Goal: Task Accomplishment & Management: Manage account settings

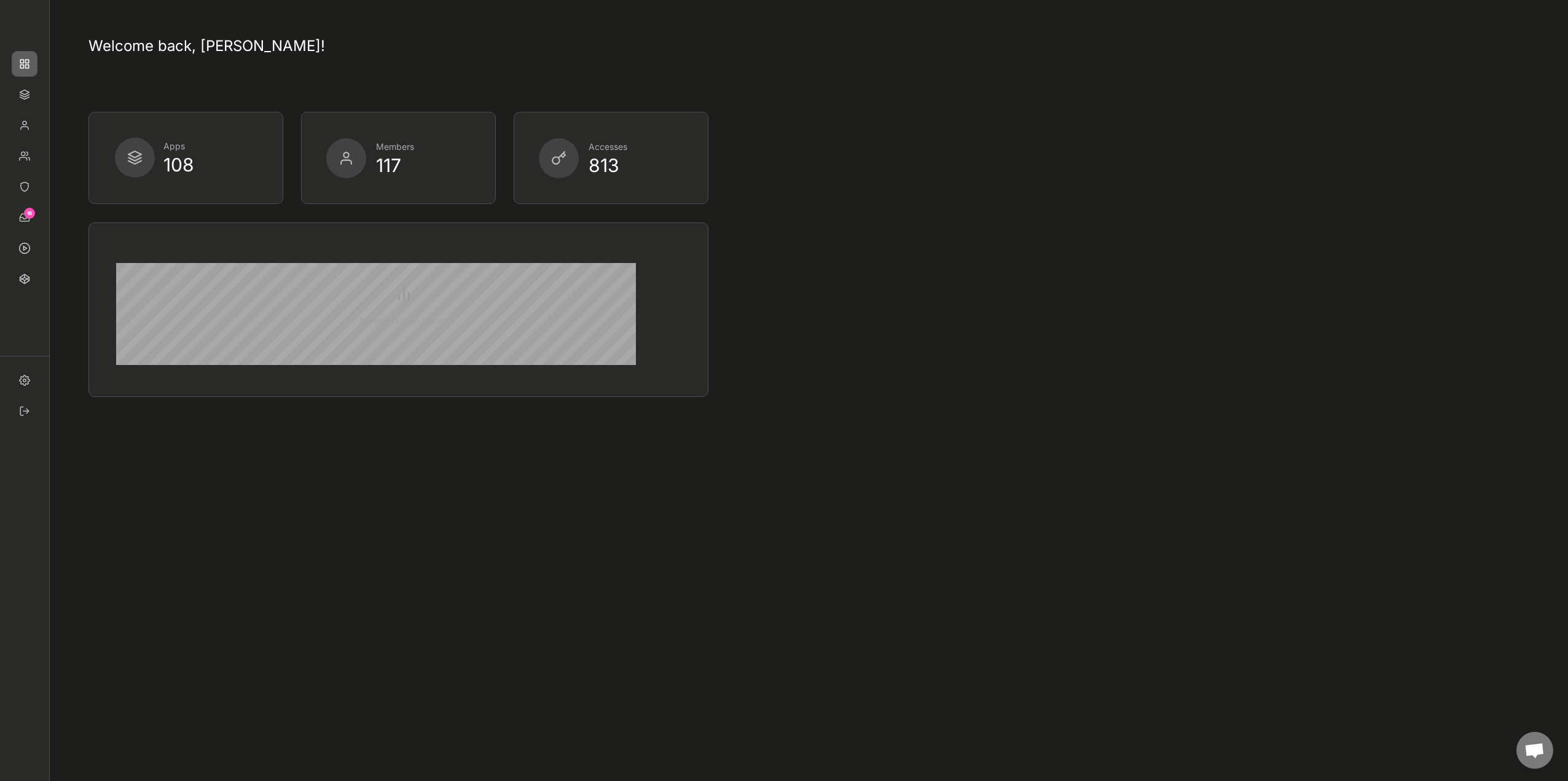
click at [22, 62] on img at bounding box center [24, 63] width 24 height 24
click at [22, 120] on img at bounding box center [24, 124] width 24 height 24
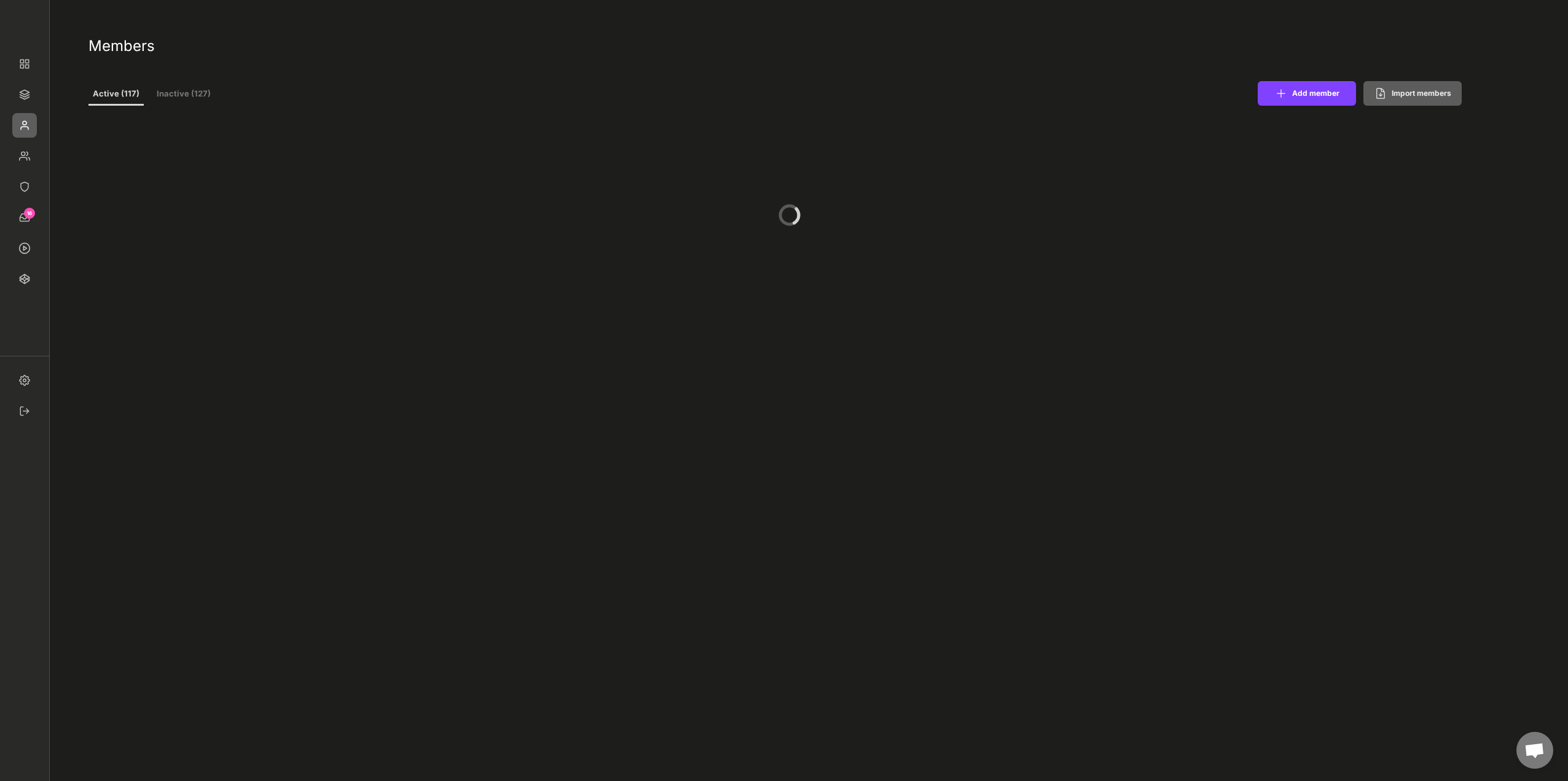
select select ""1348695171700984260__LOOKUP__1677493944989x739134587848360000""
select select ""1348695171700984260__LOOKUP__1665490971195x909736972885056000""
select select ""1348695171700984260__LOOKUP__1665490877502x720811215255738900""
select select ""1348695171700984260__LOOKUP__1665490968243x777252206885620500""
select select ""PLACEHOLDER_1427118222253""
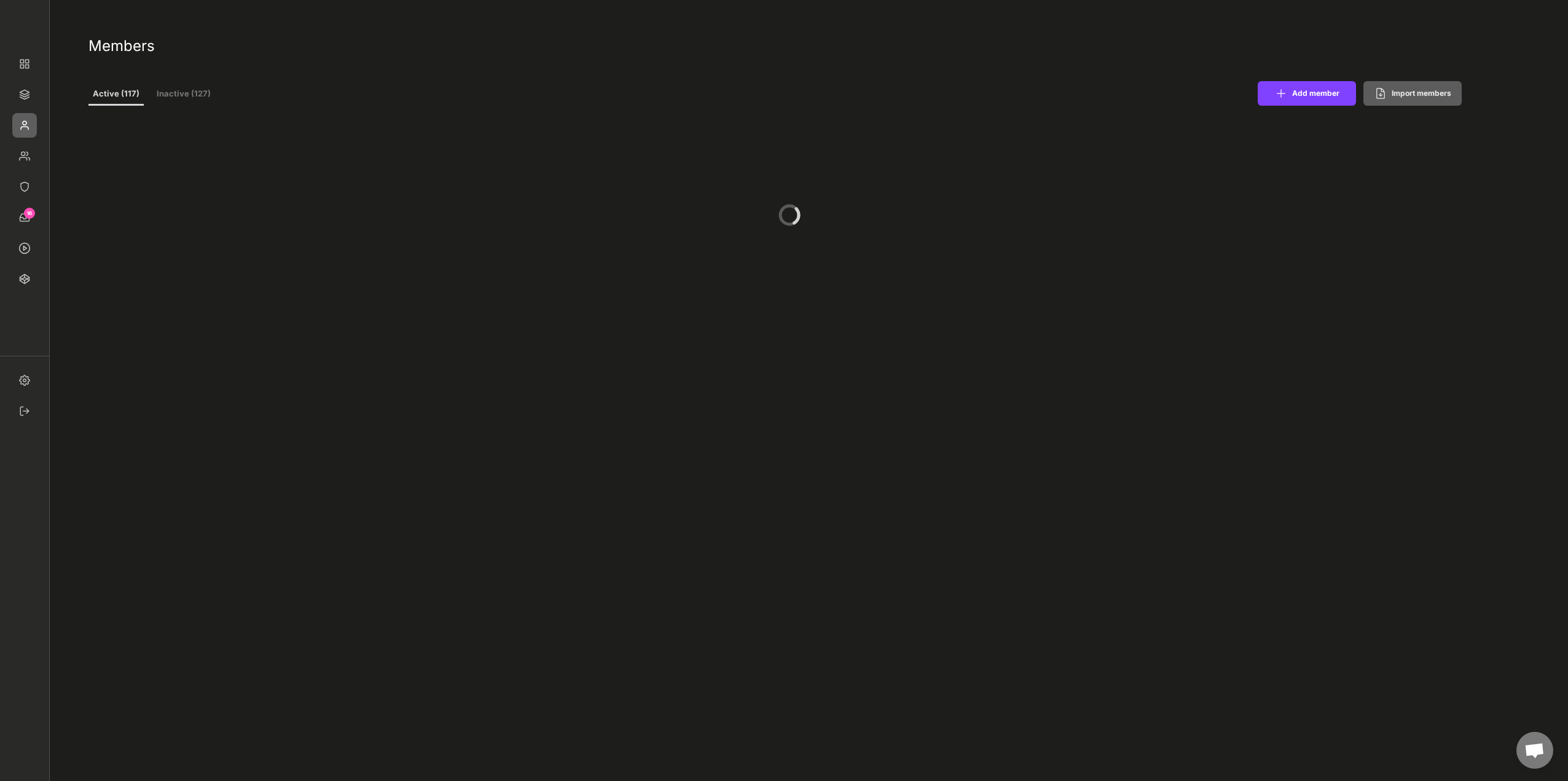
select select ""1348695171700984260__LOOKUP__1665490971195x909736972885056000""
select select ""PLACEHOLDER_1427118222253""
select select ""1348695171700984260__LOOKUP__1665490670911x779929032210714000""
select select ""1348695171700984260__LOOKUP__1660121528802x892918515886457900""
select select ""PLACEHOLDER_1427118222253""
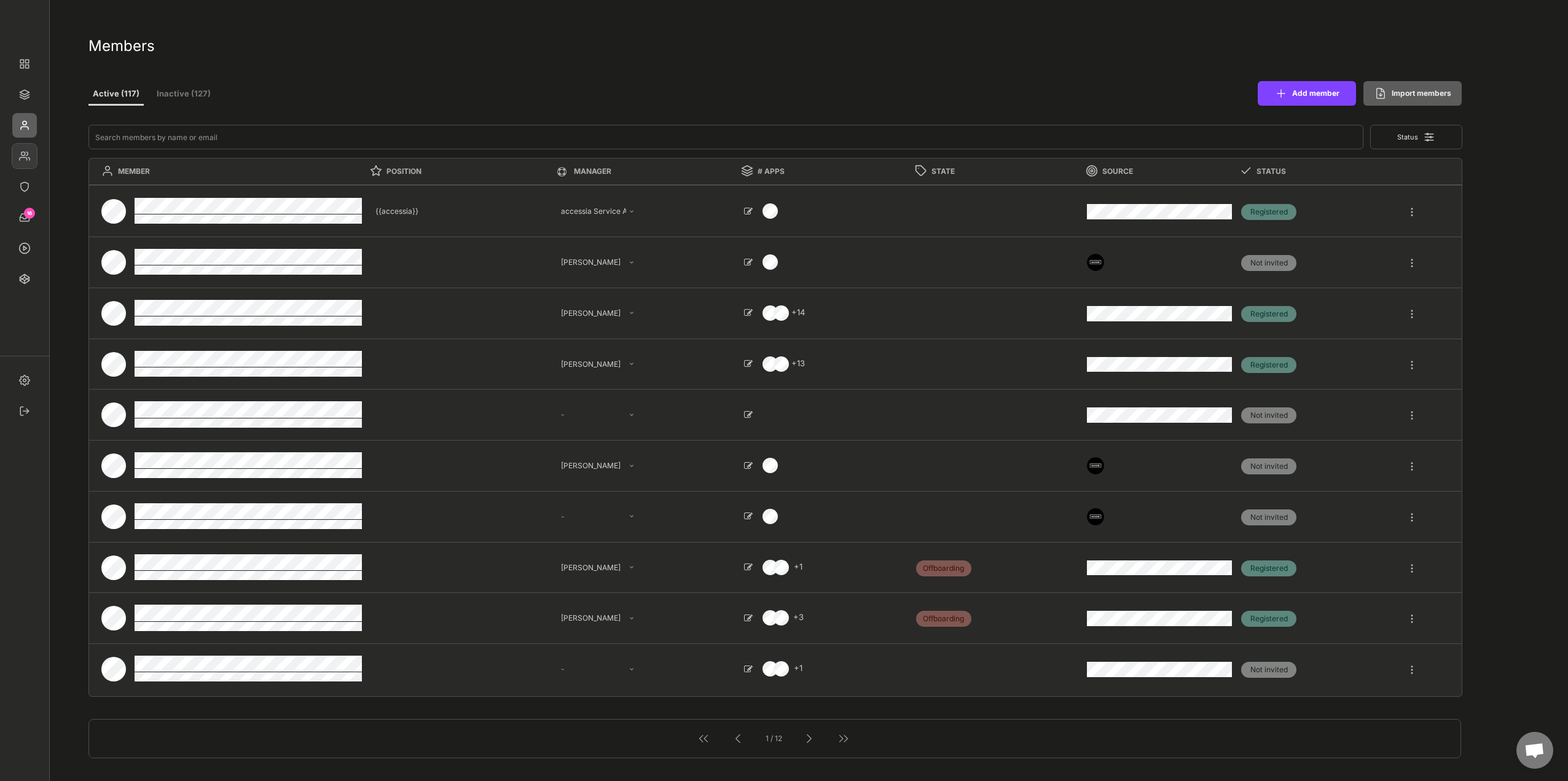
click at [13, 154] on img at bounding box center [24, 156] width 24 height 24
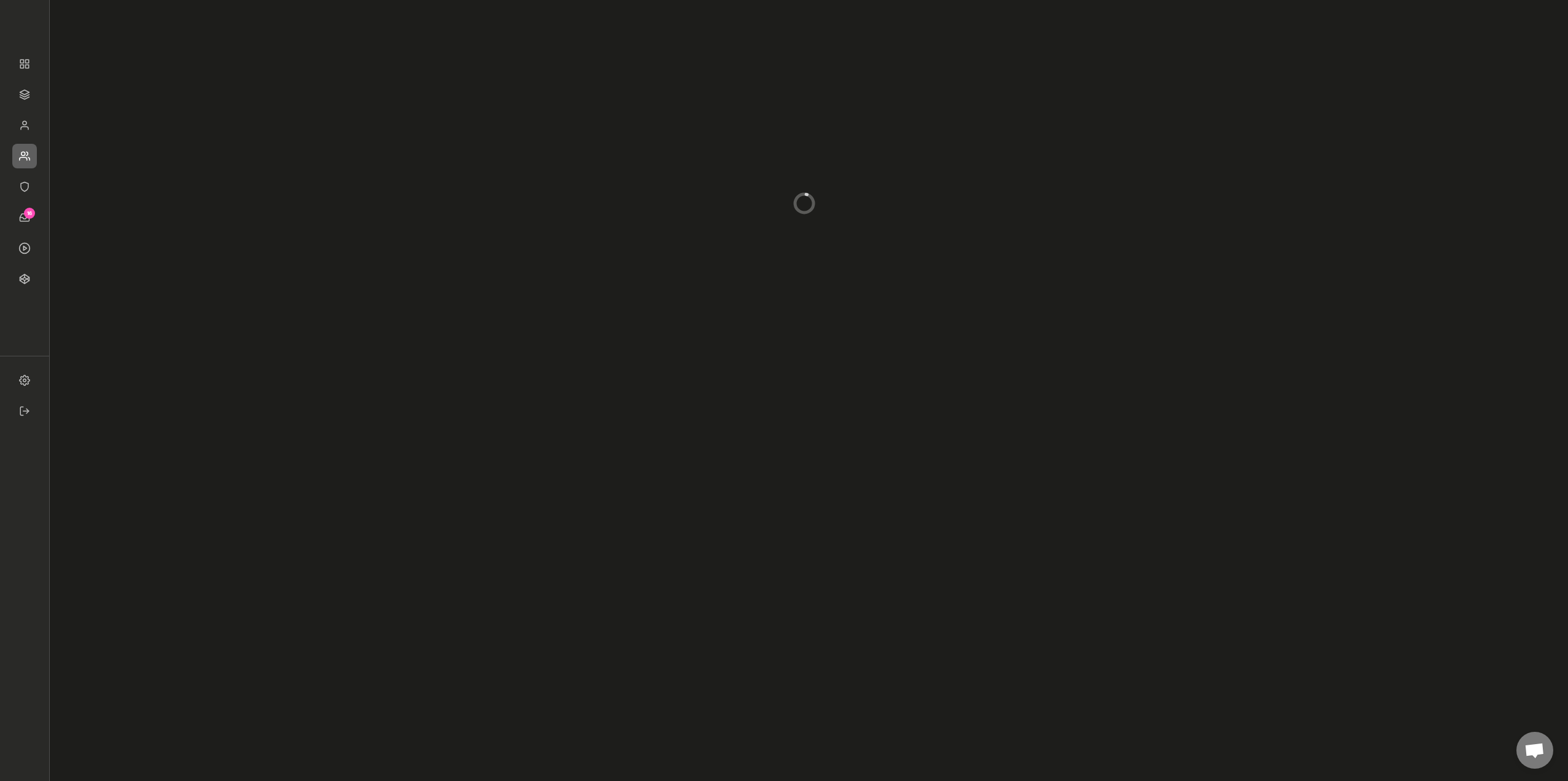
click at [29, 200] on div "16" at bounding box center [24, 182] width 49 height 338
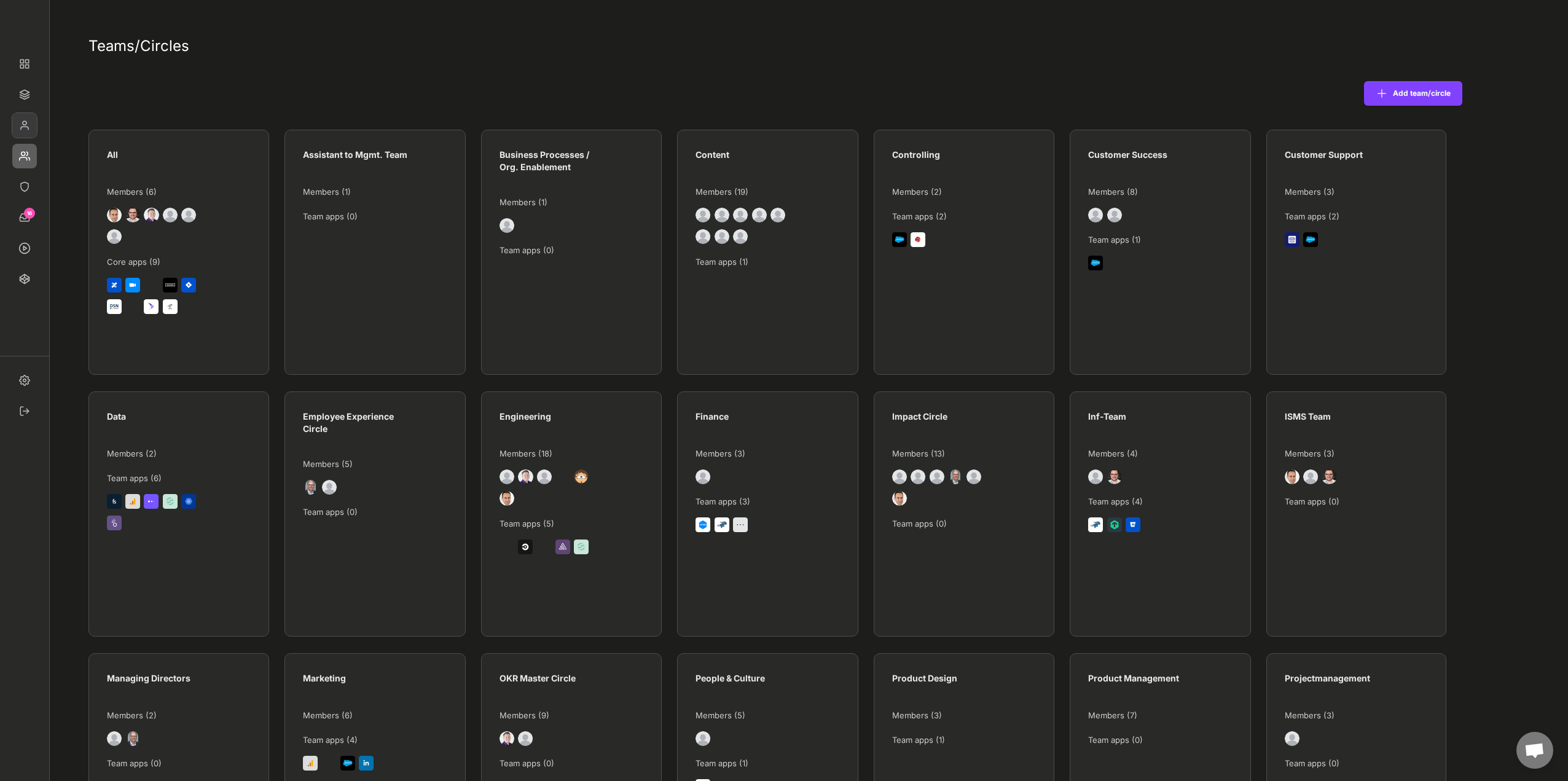
click at [22, 123] on img at bounding box center [24, 124] width 24 height 24
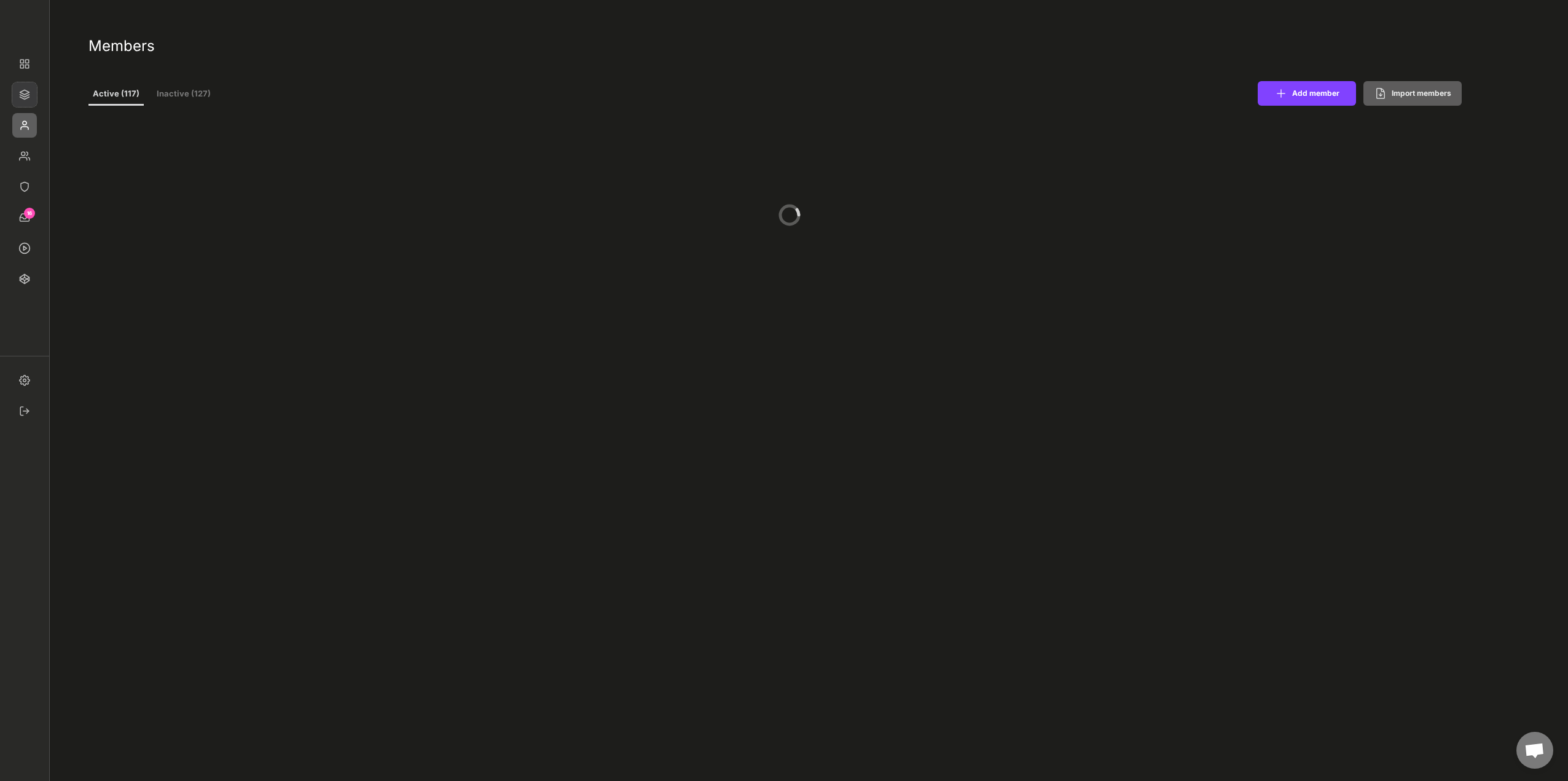
click at [31, 99] on img at bounding box center [24, 94] width 24 height 24
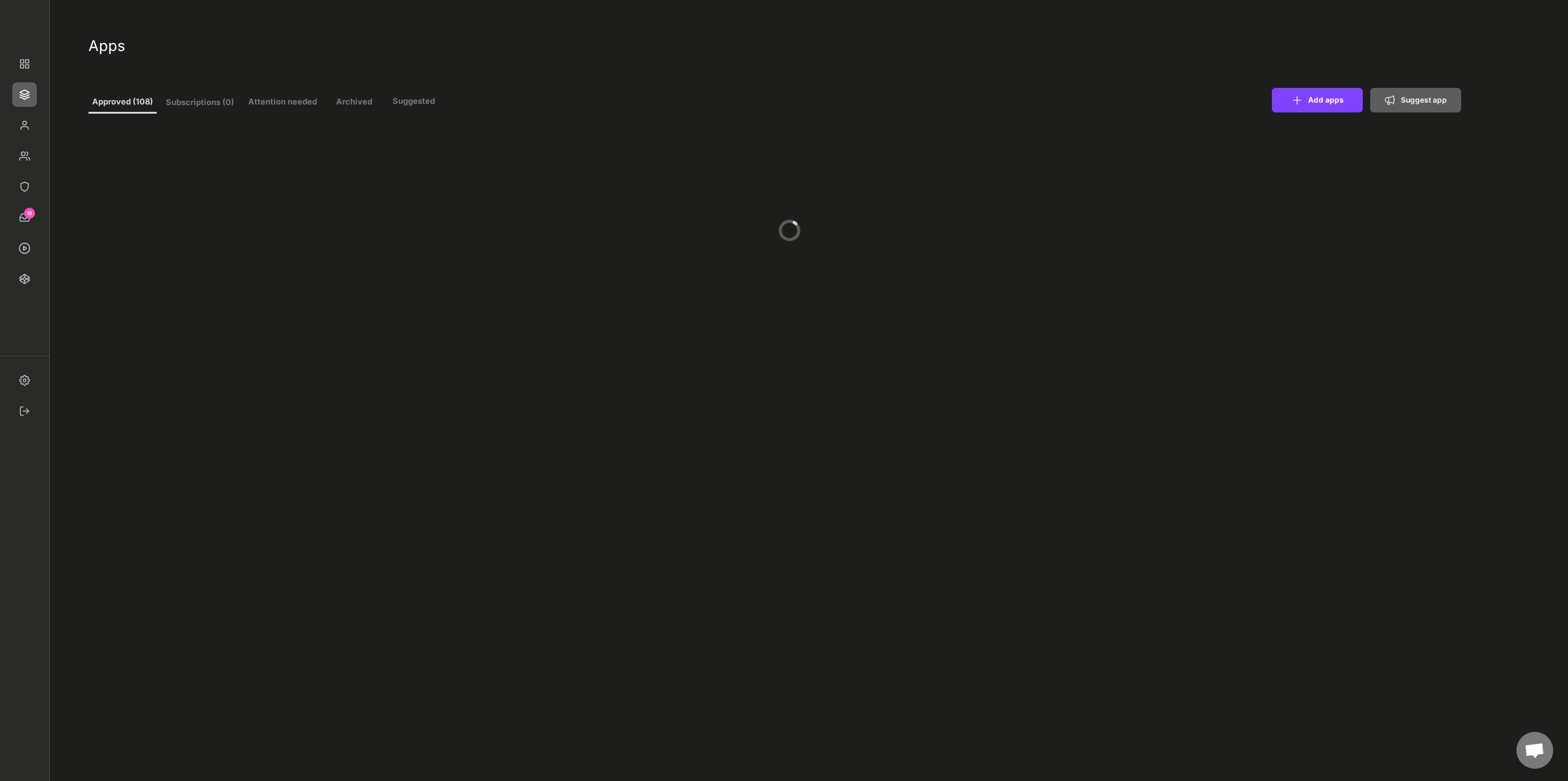
type input "11"
select select ""In review""
select select ""Managed""
select select ""In review""
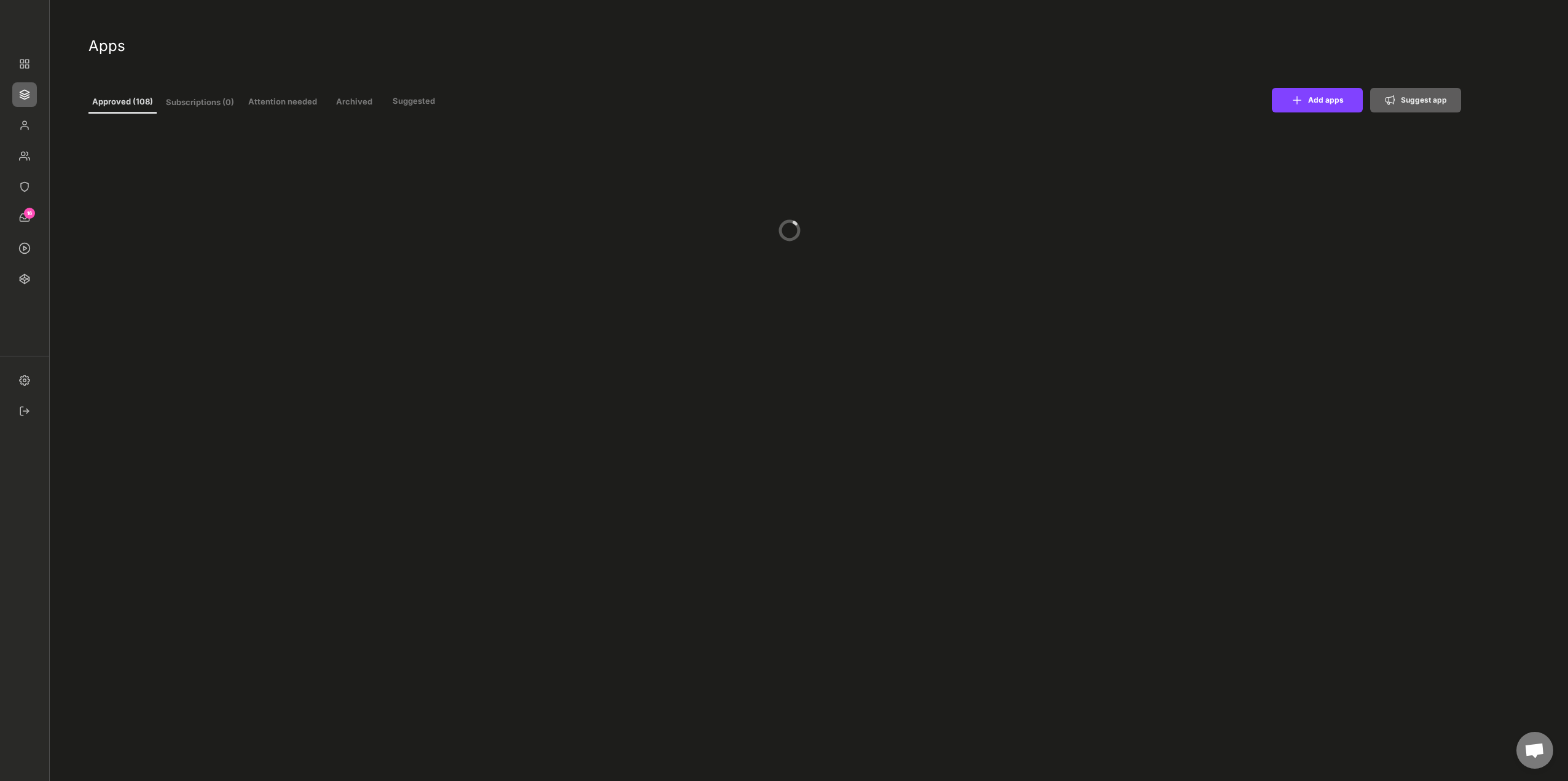
select select ""Managed""
select select ""In review""
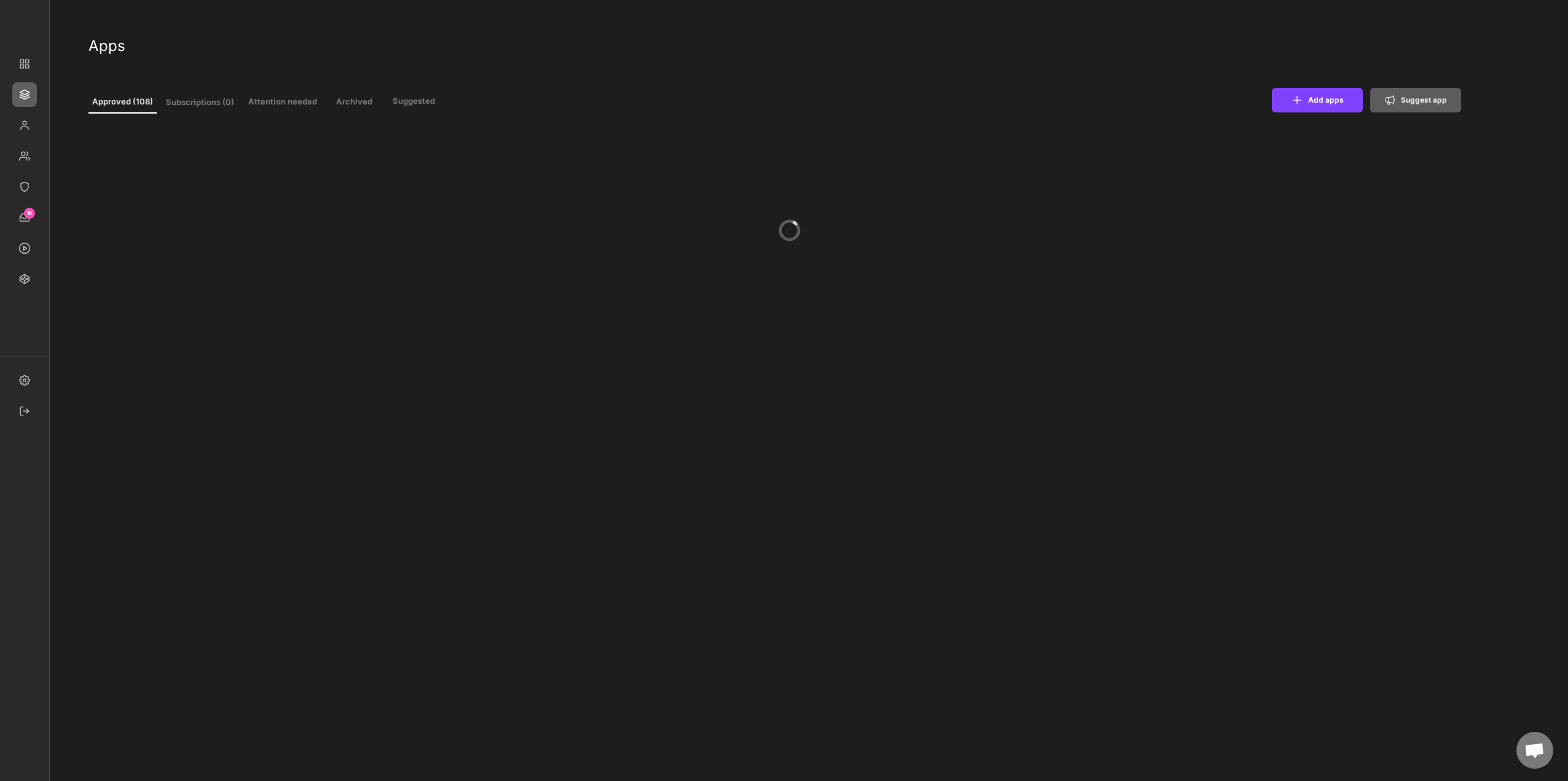
select select ""Managed""
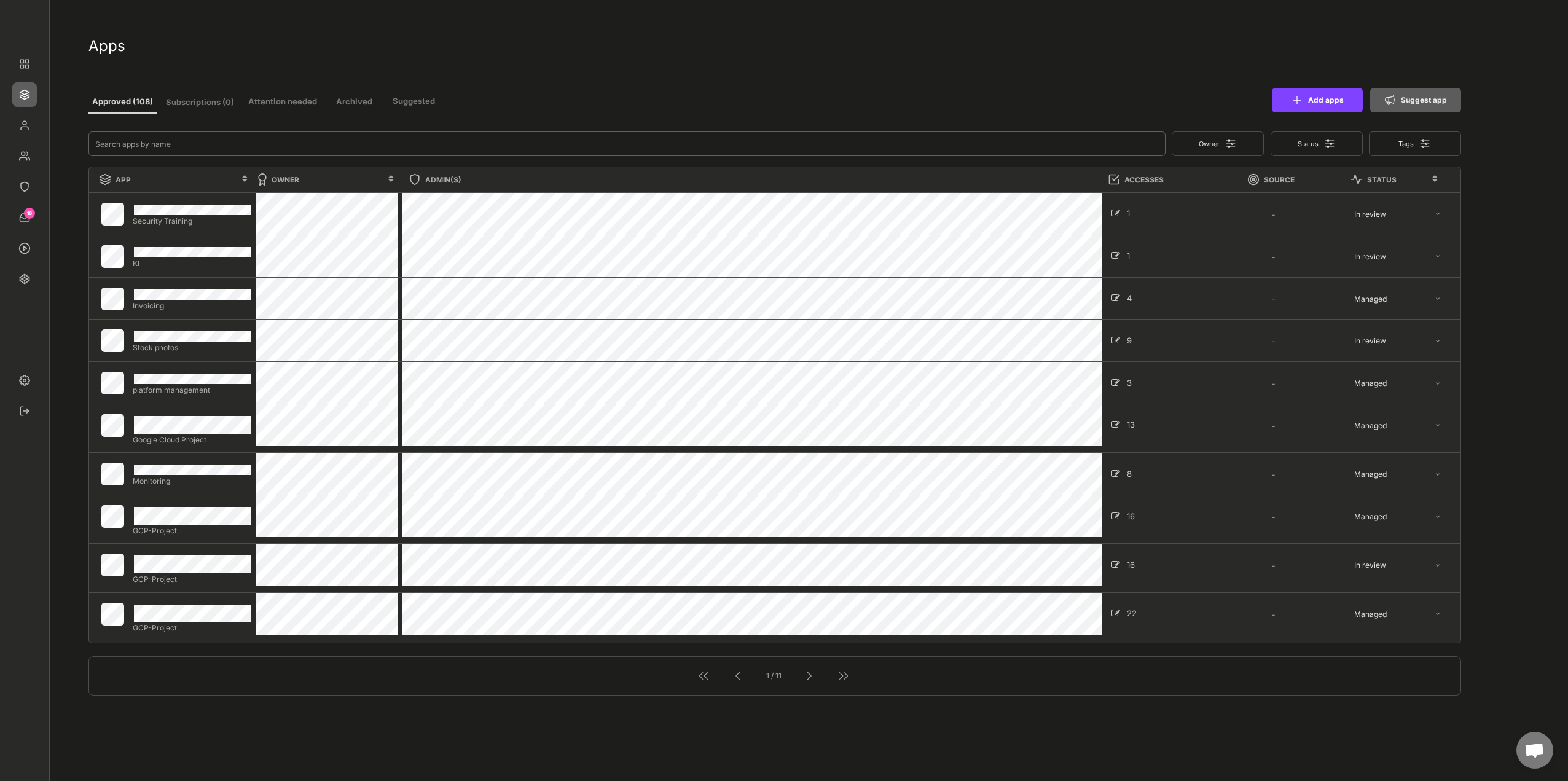
click at [181, 143] on input "input" at bounding box center [626, 143] width 1077 height 24
type input "mail"
select select ""In review""
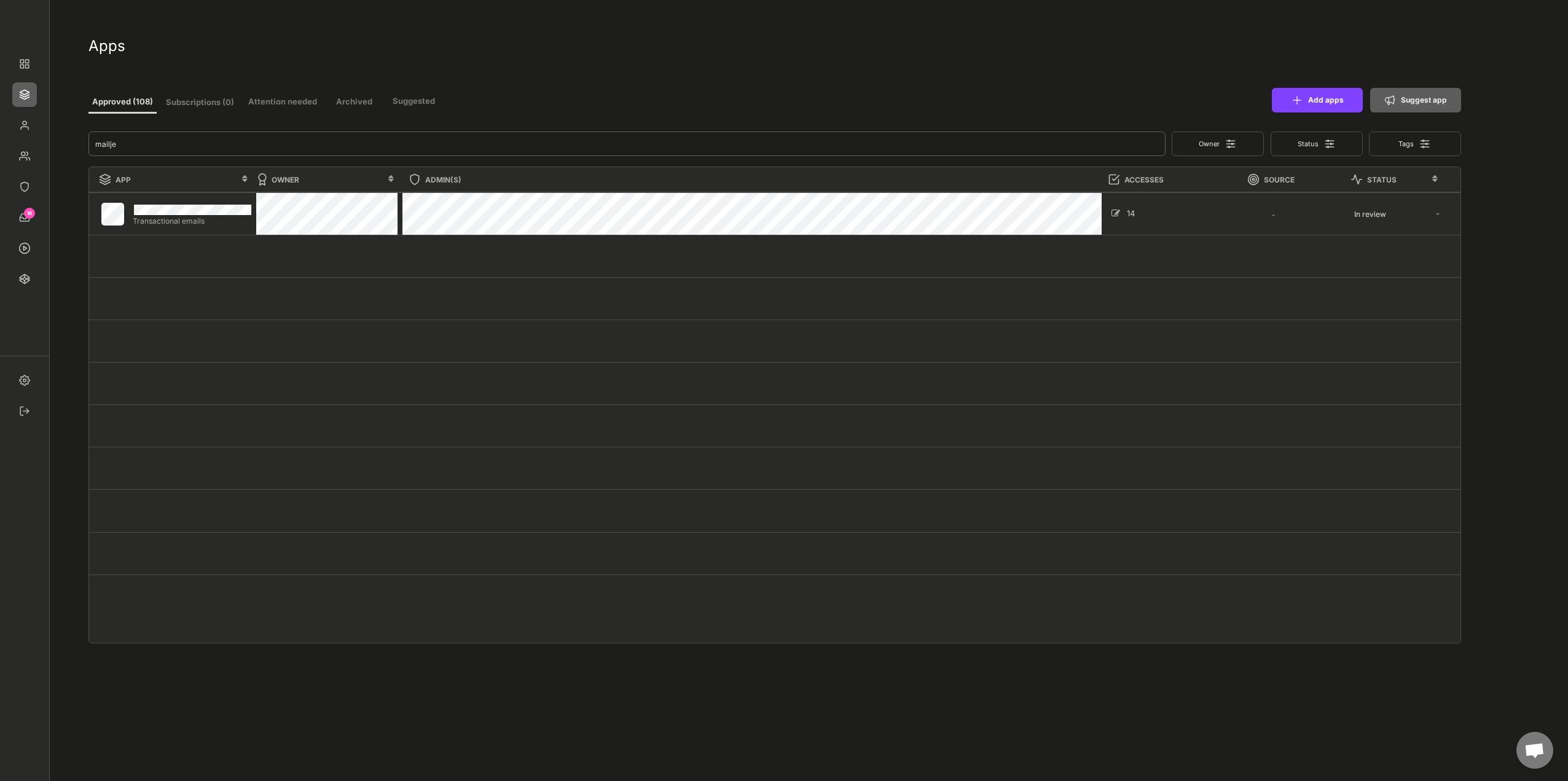
type input "mailje"
click at [1132, 215] on div "14" at bounding box center [1138, 214] width 23 height 10
click at [97, 216] on div "Go to app profile →" at bounding box center [170, 214] width 162 height 42
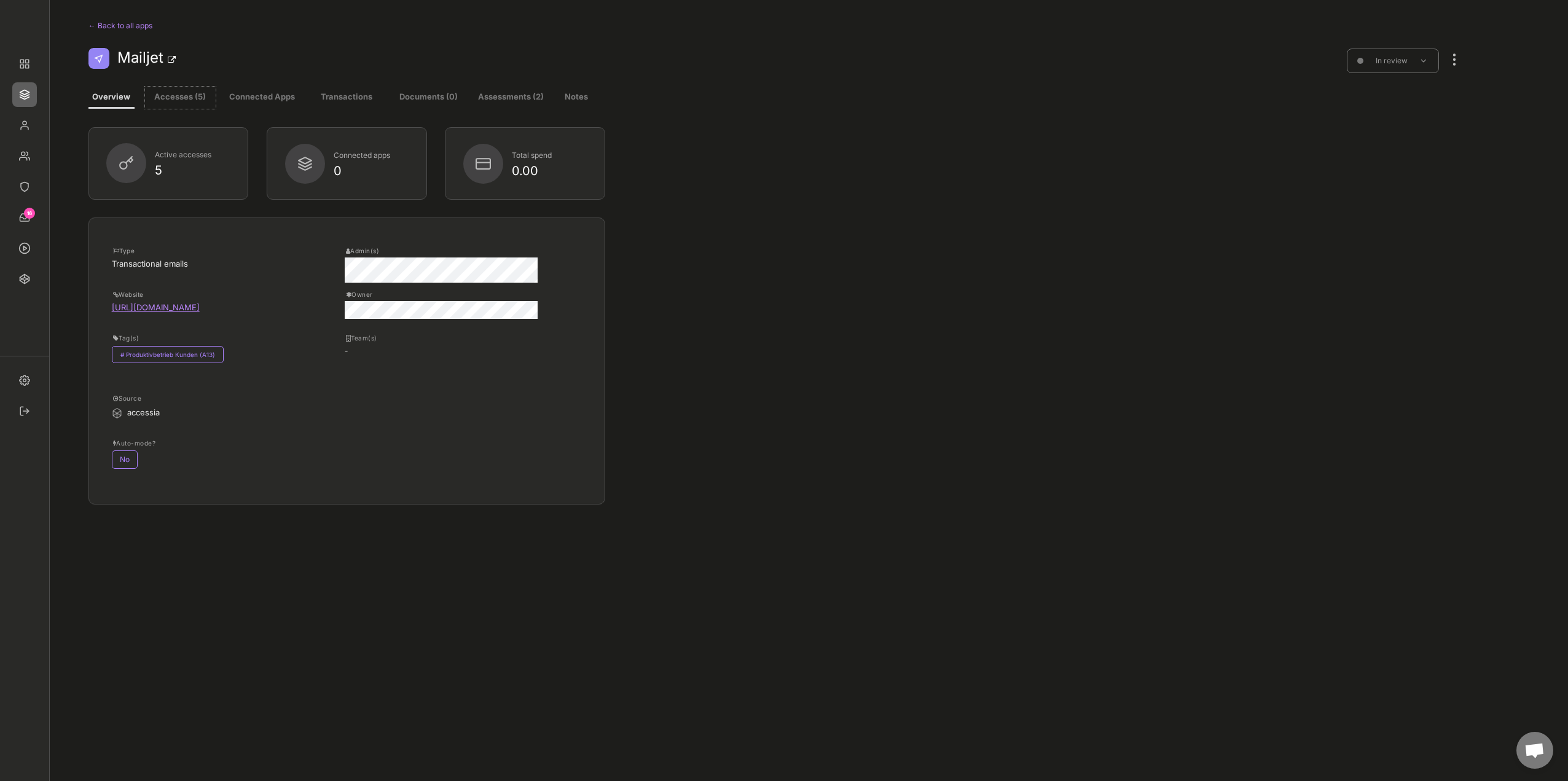
click at [183, 97] on button "Accesses (5)" at bounding box center [180, 98] width 71 height 22
